Goal: Navigation & Orientation: Find specific page/section

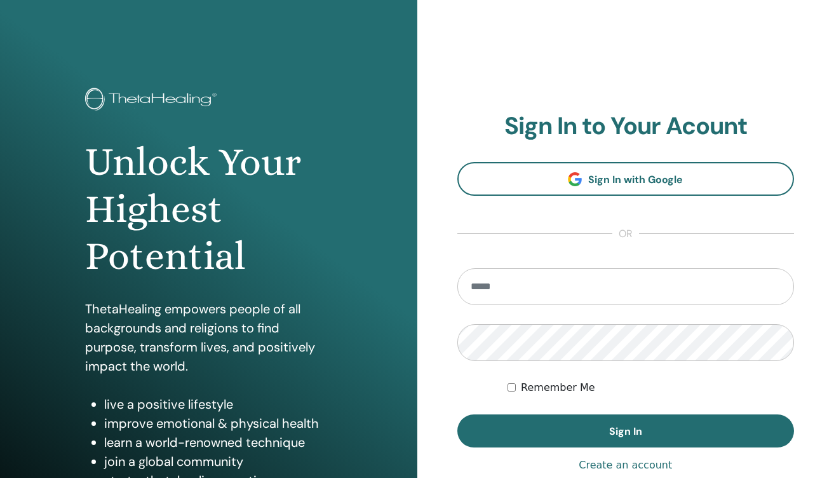
type input "**********"
click at [436, 334] on div "**********" at bounding box center [627, 305] width 418 height 610
click at [447, 361] on div "**********" at bounding box center [627, 305] width 418 height 610
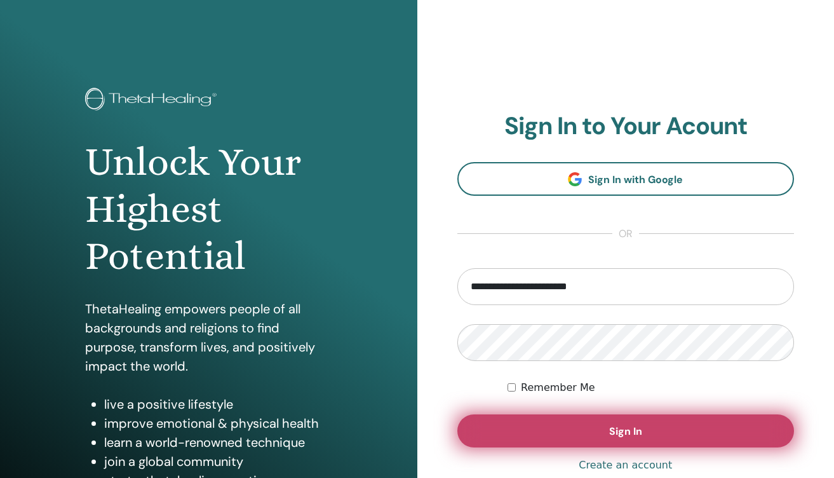
click at [567, 423] on button "Sign In" at bounding box center [626, 430] width 337 height 33
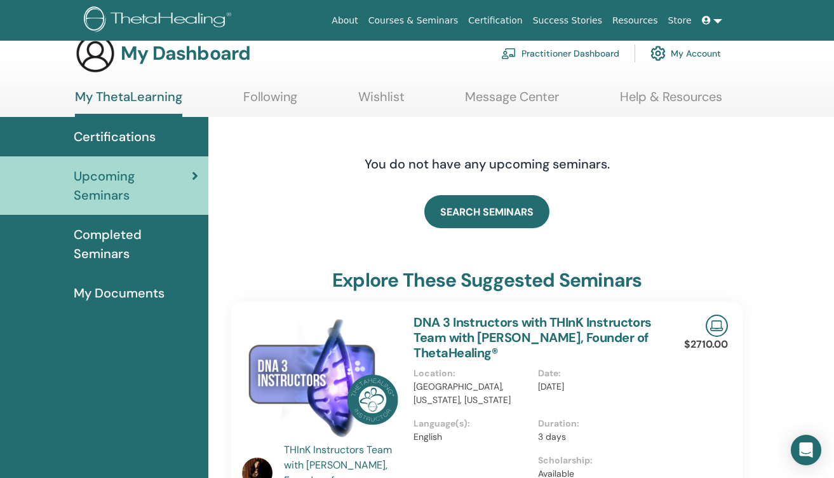
scroll to position [50, 0]
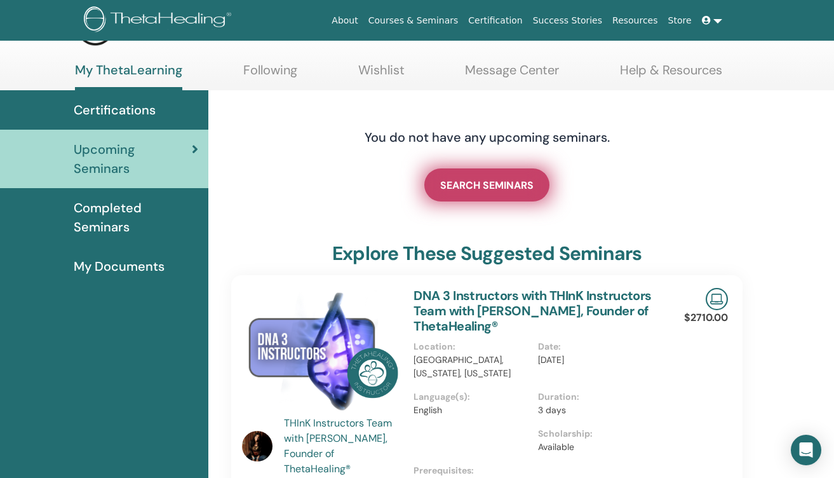
click at [491, 184] on span "SEARCH SEMINARS" at bounding box center [486, 185] width 93 height 13
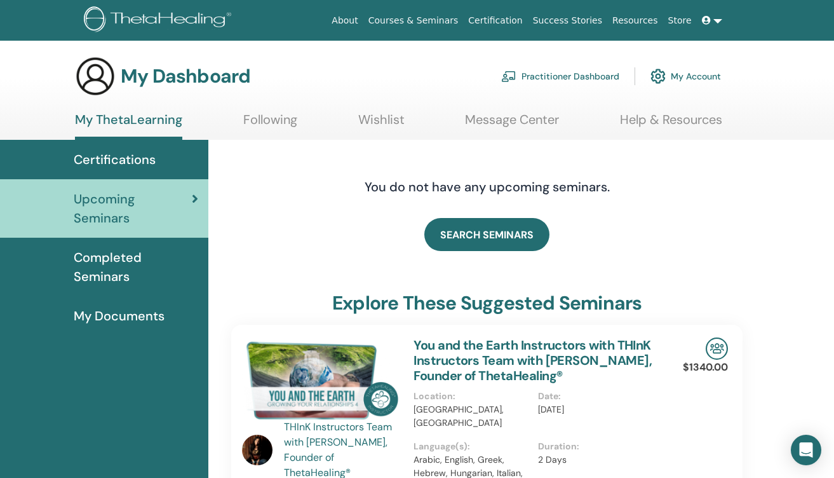
click at [281, 126] on link "Following" at bounding box center [270, 124] width 54 height 25
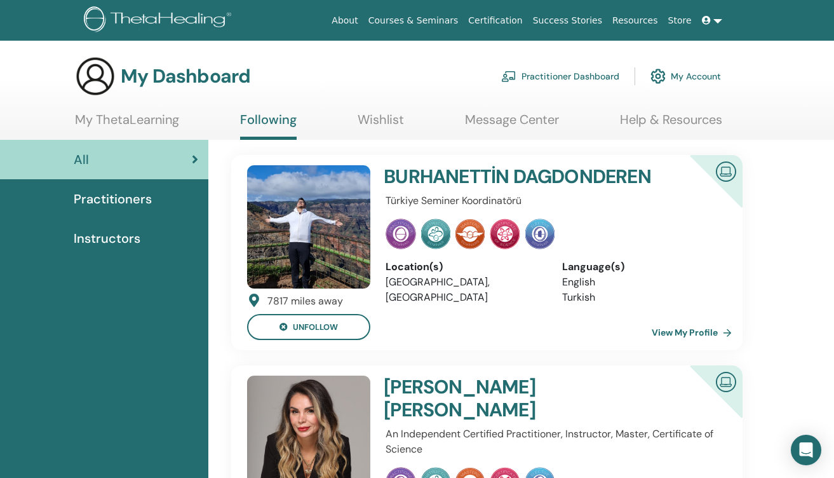
click at [433, 20] on link "Courses & Seminars" at bounding box center [414, 21] width 100 height 24
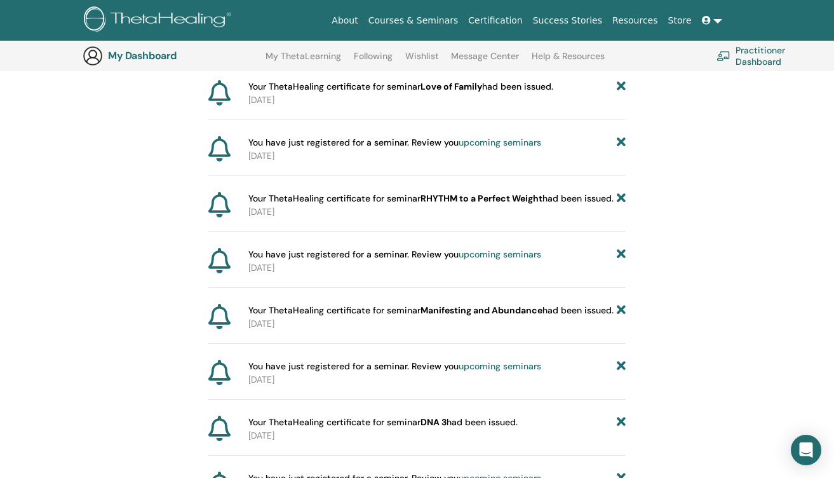
scroll to position [97, 0]
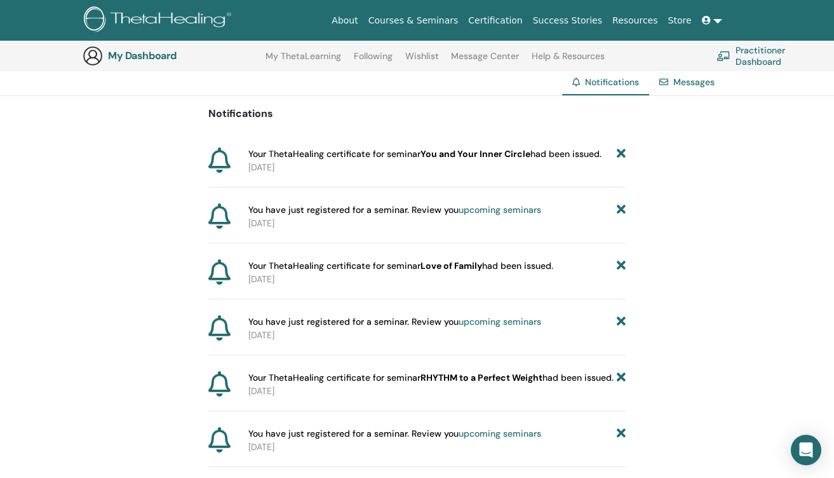
click at [714, 23] on link at bounding box center [712, 21] width 31 height 24
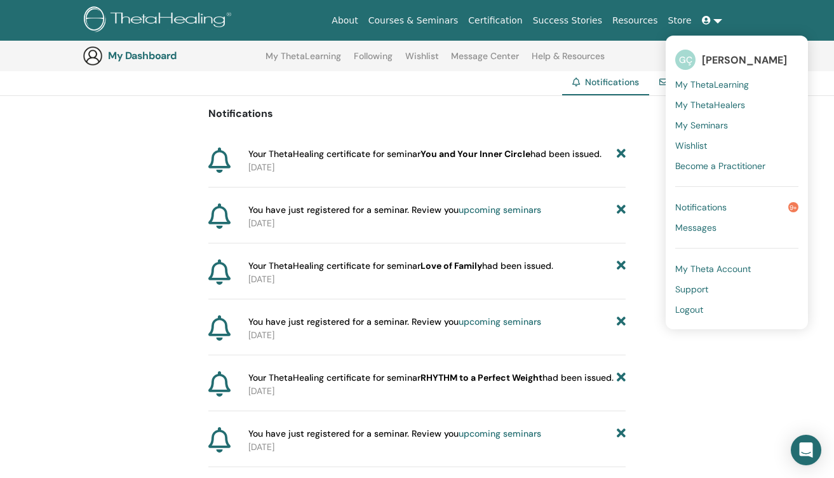
click at [749, 203] on link "Notifications 9+" at bounding box center [737, 207] width 123 height 20
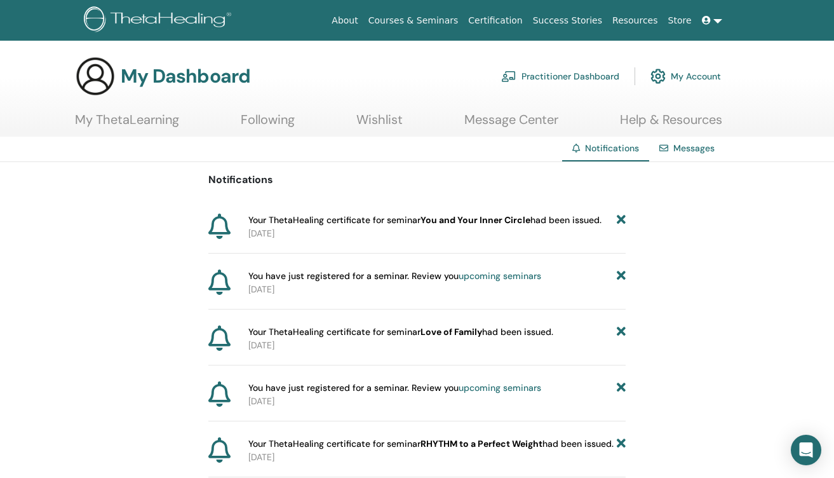
click at [697, 80] on link "My Account" at bounding box center [686, 76] width 71 height 28
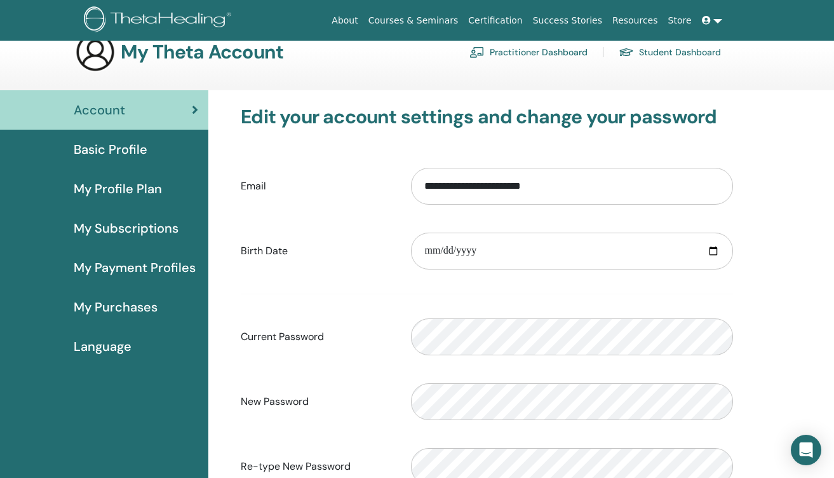
scroll to position [79, 0]
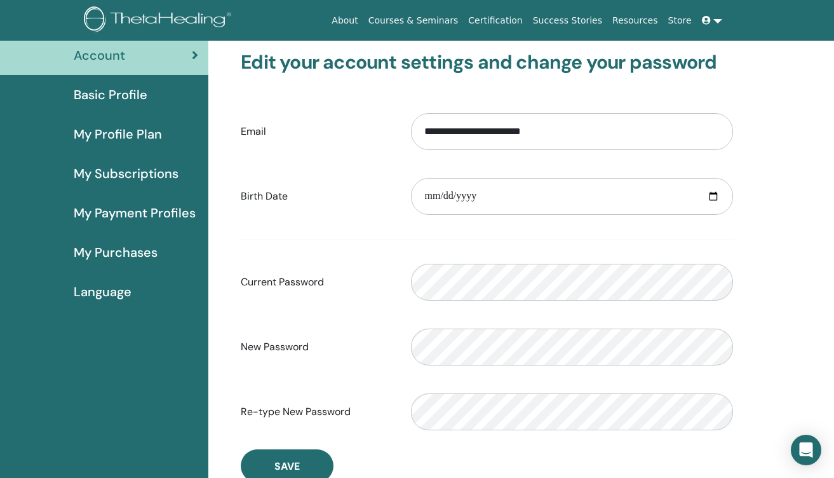
click at [627, 233] on form "**********" at bounding box center [487, 271] width 493 height 335
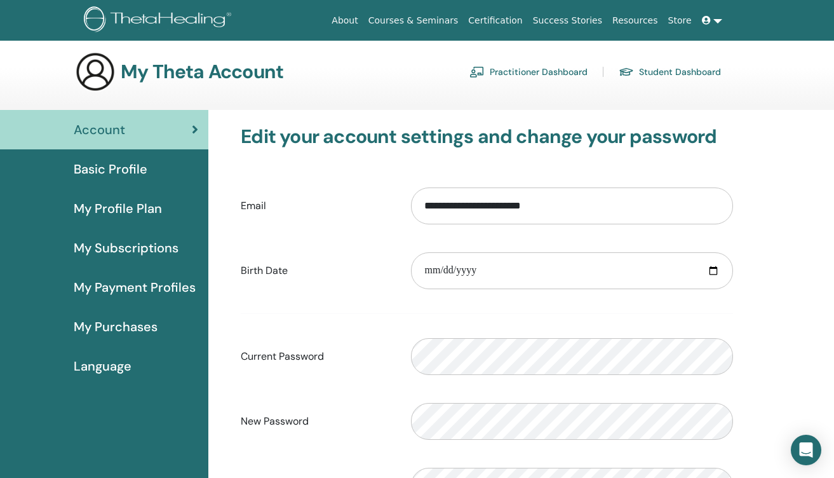
scroll to position [0, 0]
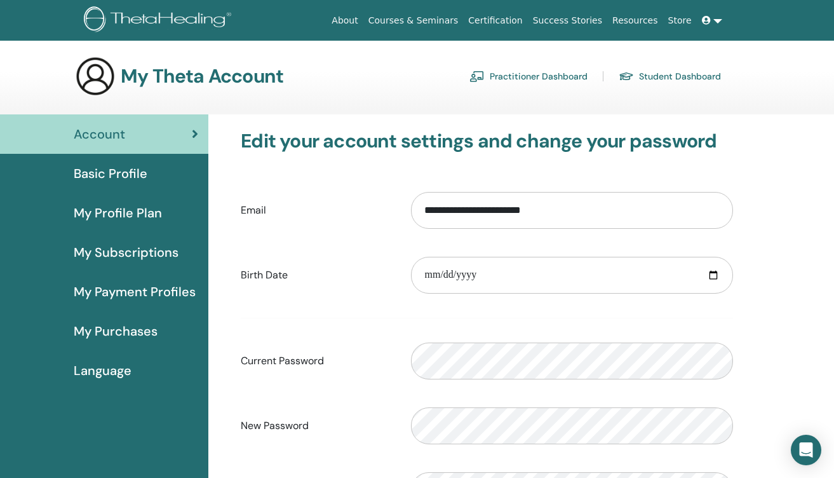
click at [363, 24] on link "About" at bounding box center [345, 21] width 36 height 24
click at [165, 178] on div "Basic Profile" at bounding box center [104, 173] width 188 height 19
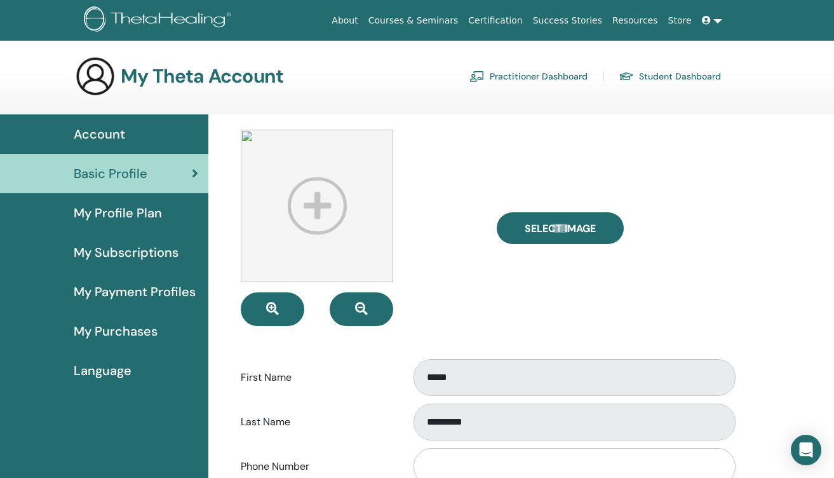
click at [443, 24] on link "Courses & Seminars" at bounding box center [414, 21] width 100 height 24
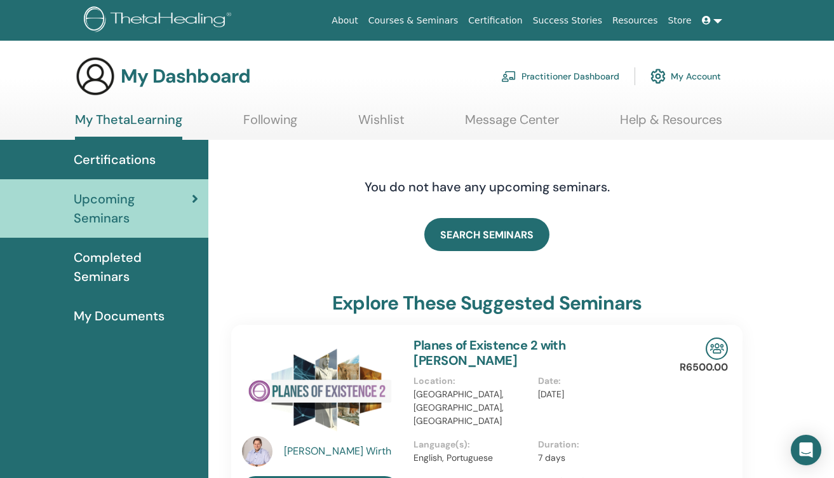
click at [280, 123] on link "Following" at bounding box center [270, 124] width 54 height 25
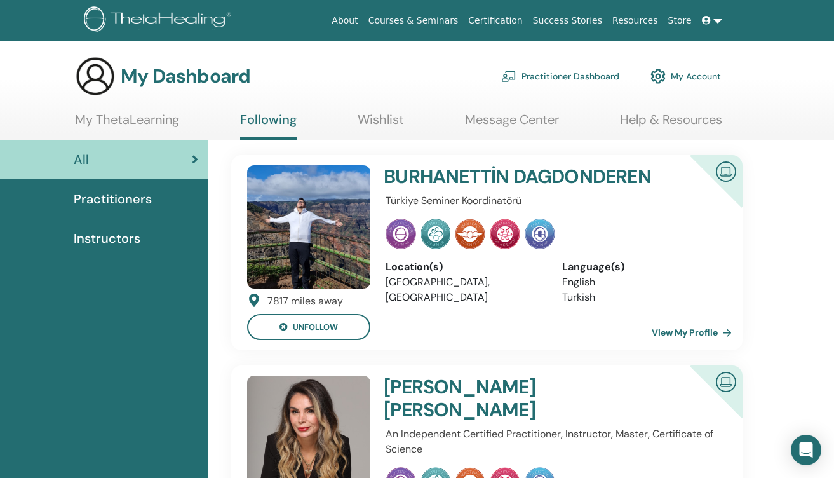
scroll to position [36, 0]
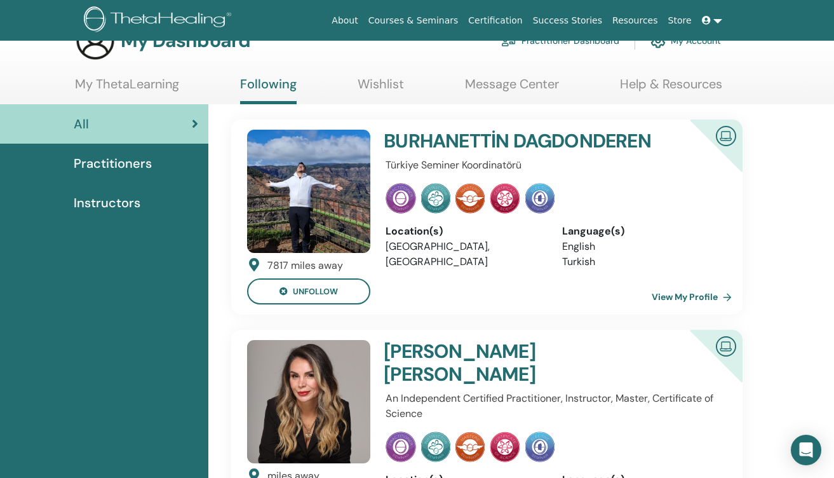
drag, startPoint x: 387, startPoint y: 351, endPoint x: 644, endPoint y: 353, distance: 257.4
click at [644, 353] on h4 "Ayşe Gül Karataş Demirdelen" at bounding box center [523, 363] width 278 height 46
copy h4 "Ayşe Gül Karataş Demirdelen"
